Goal: Go to known website: Access a specific website the user already knows

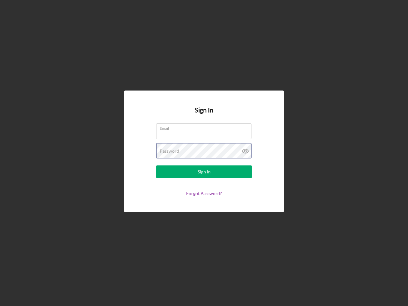
click at [204, 153] on div "Password" at bounding box center [204, 151] width 96 height 16
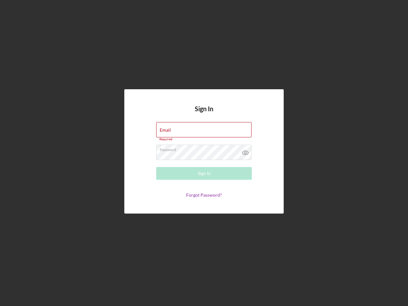
click at [246, 151] on icon at bounding box center [246, 153] width 16 height 16
